Goal: Task Accomplishment & Management: Complete application form

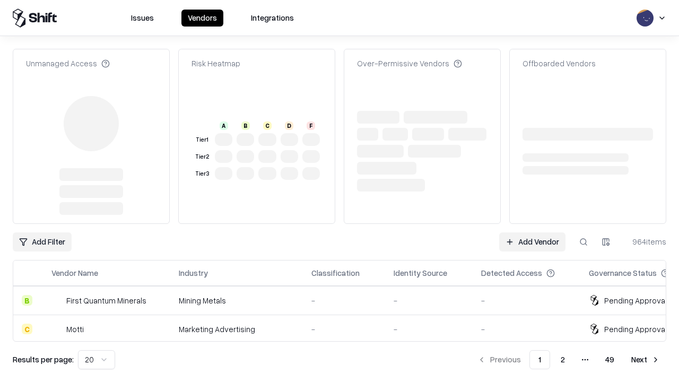
click at [532, 232] on link "Add Vendor" at bounding box center [532, 241] width 66 height 19
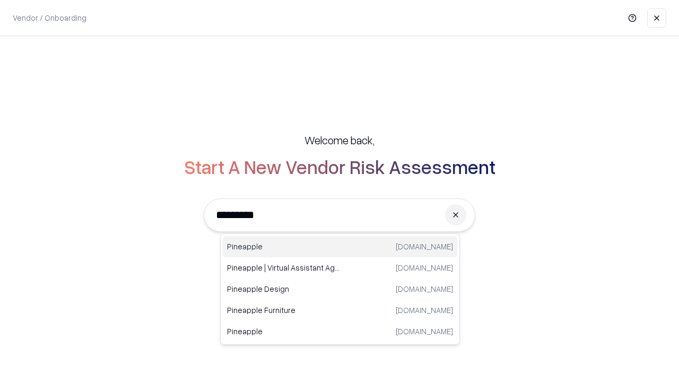
click at [340, 247] on div "Pineapple [DOMAIN_NAME]" at bounding box center [340, 246] width 234 height 21
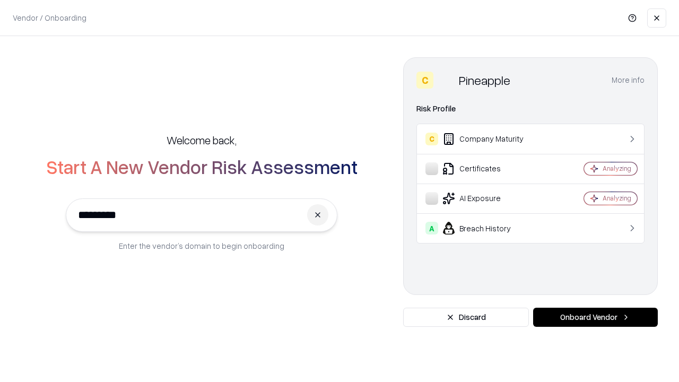
type input "*********"
click at [595, 317] on button "Onboard Vendor" at bounding box center [595, 317] width 125 height 19
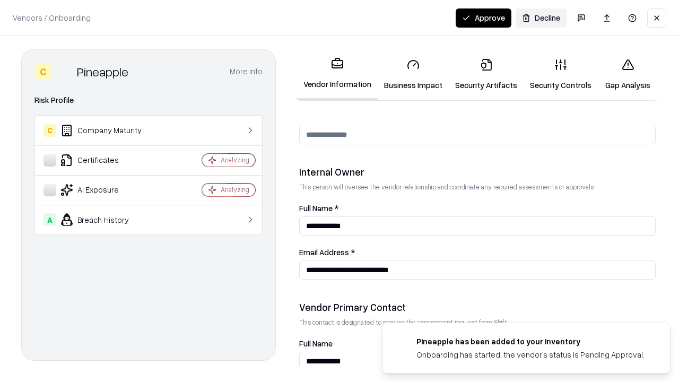
scroll to position [550, 0]
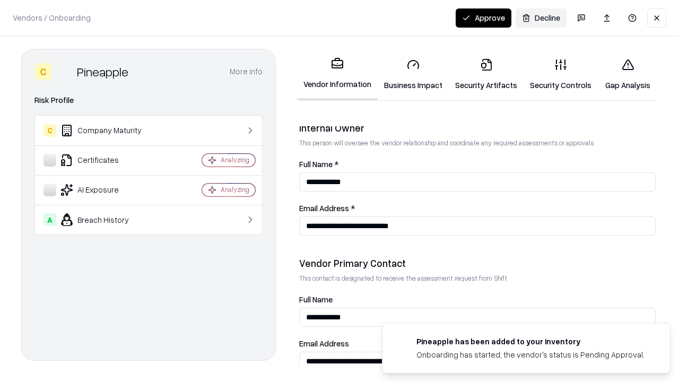
click at [413, 74] on link "Business Impact" at bounding box center [413, 74] width 71 height 49
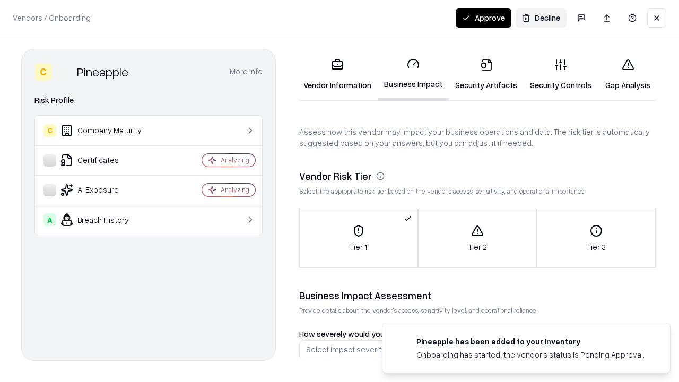
click at [486, 74] on link "Security Artifacts" at bounding box center [486, 74] width 75 height 49
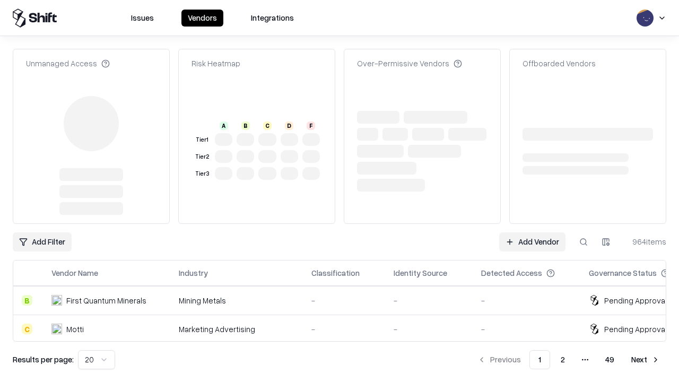
click at [532, 232] on link "Add Vendor" at bounding box center [532, 241] width 66 height 19
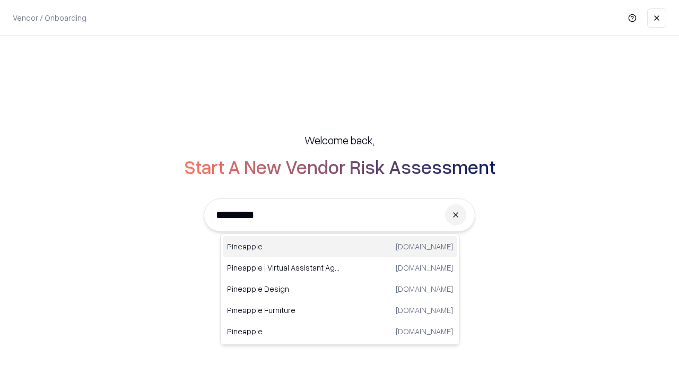
click at [340, 247] on div "Pineapple [DOMAIN_NAME]" at bounding box center [340, 246] width 234 height 21
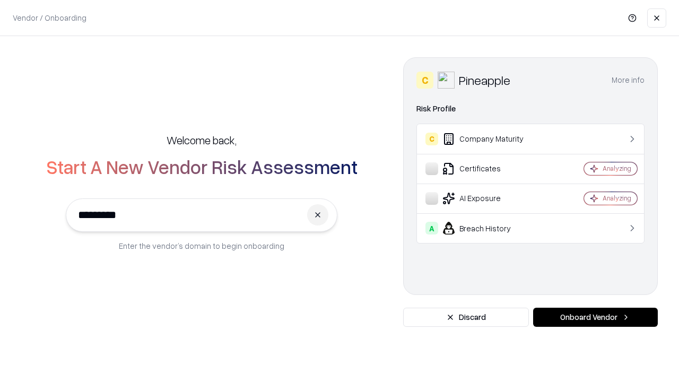
type input "*********"
click at [595, 317] on button "Onboard Vendor" at bounding box center [595, 317] width 125 height 19
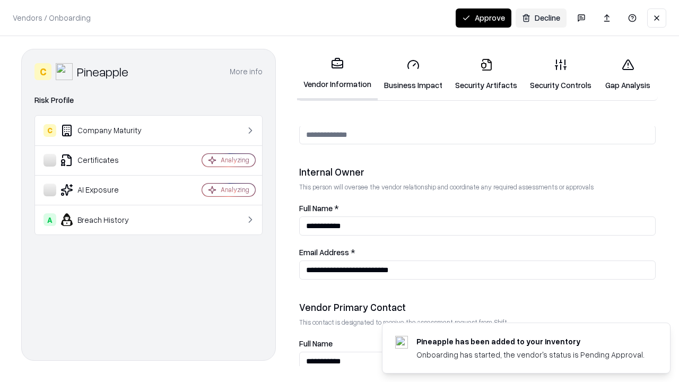
scroll to position [550, 0]
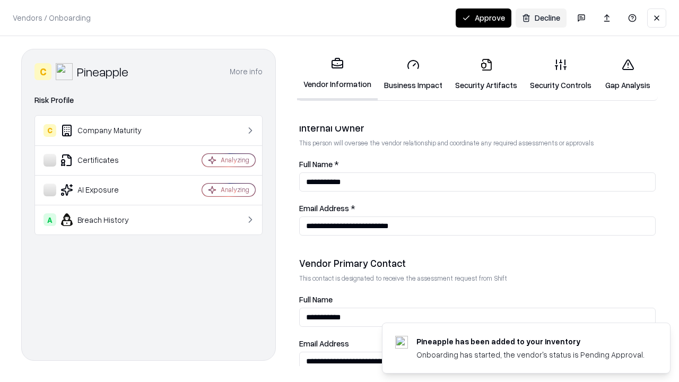
click at [483, 18] on button "Approve" at bounding box center [484, 17] width 56 height 19
